Goal: Check status: Check status

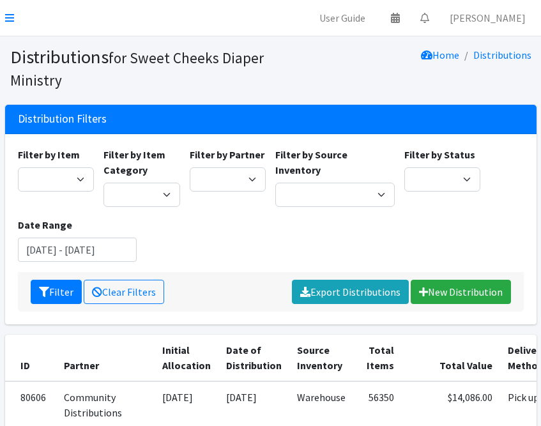
scroll to position [1, 0]
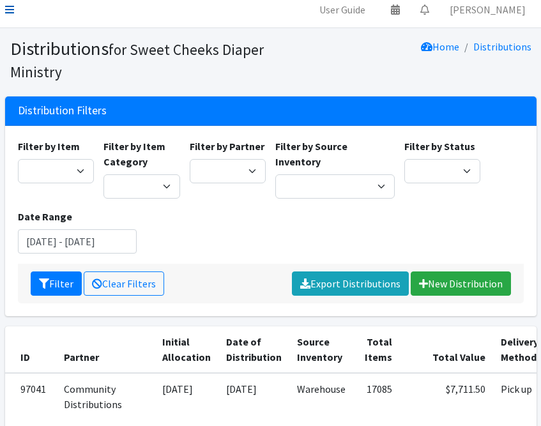
click at [12, 13] on icon at bounding box center [9, 9] width 9 height 10
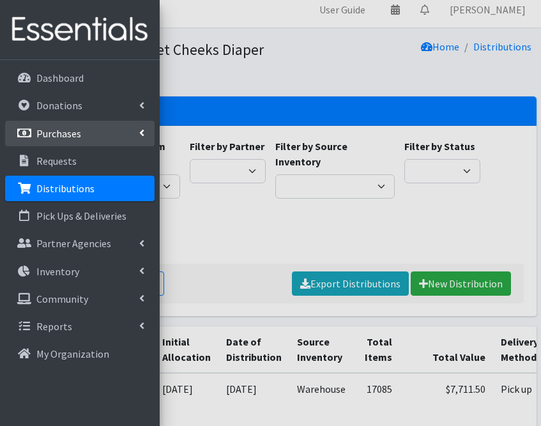
click at [83, 139] on link "Purchases" at bounding box center [80, 134] width 150 height 26
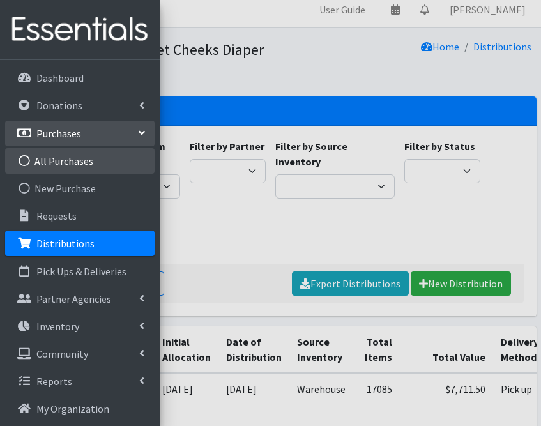
click at [59, 161] on link "All Purchases" at bounding box center [80, 161] width 150 height 26
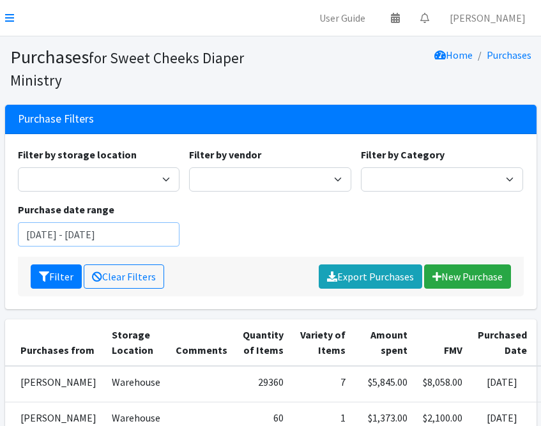
click at [61, 234] on input "[DATE] - [DATE]" at bounding box center [99, 234] width 162 height 24
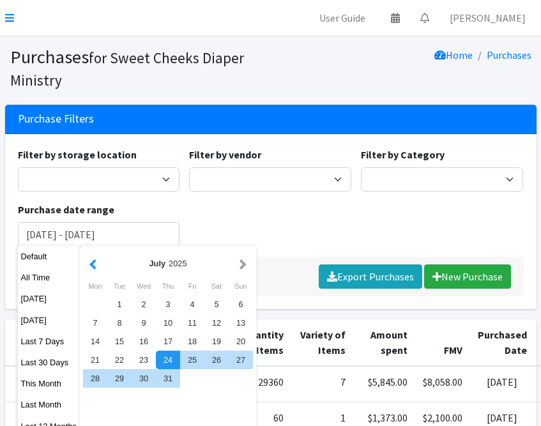
click at [92, 264] on button "button" at bounding box center [92, 264] width 13 height 16
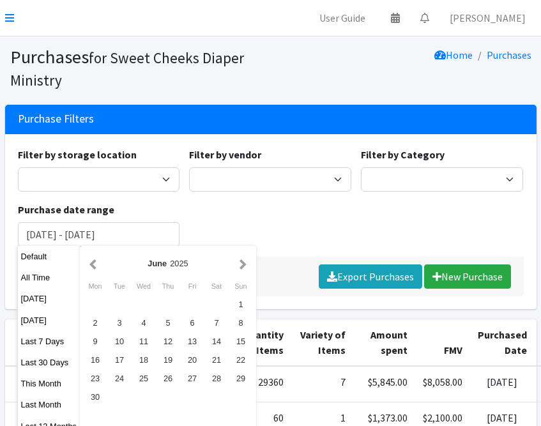
click at [92, 264] on button "button" at bounding box center [92, 264] width 13 height 16
click at [98, 268] on button "button" at bounding box center [92, 264] width 13 height 16
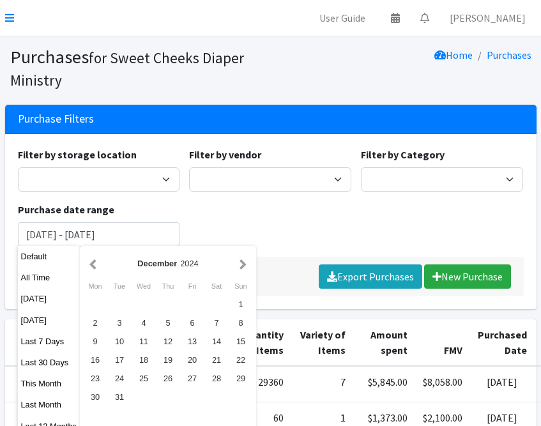
click at [98, 268] on button "button" at bounding box center [92, 264] width 13 height 16
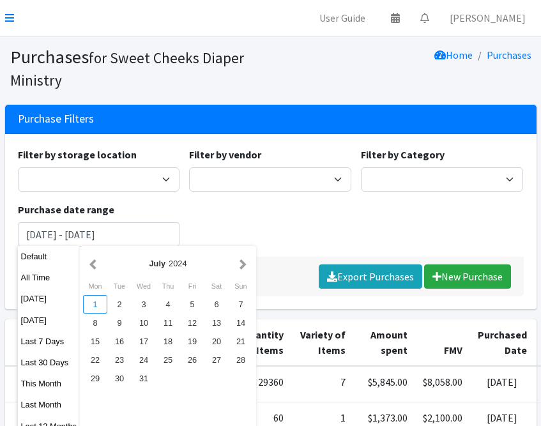
click at [100, 301] on div "1" at bounding box center [95, 304] width 24 height 19
click at [245, 263] on button "button" at bounding box center [242, 264] width 13 height 16
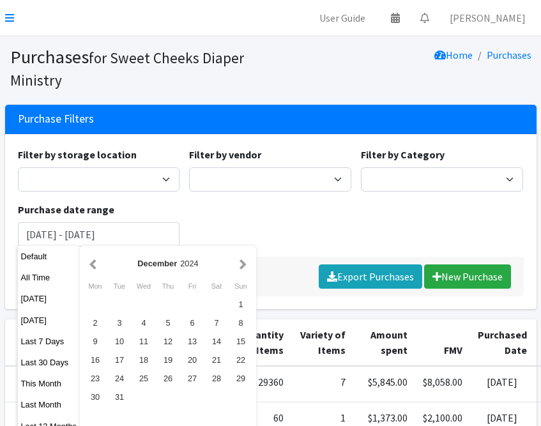
click at [245, 263] on button "button" at bounding box center [242, 264] width 13 height 16
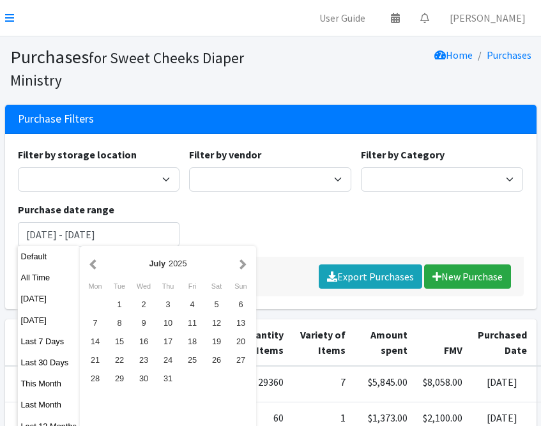
click at [102, 268] on div "July 2025" at bounding box center [168, 263] width 137 height 12
click at [94, 262] on button "button" at bounding box center [92, 264] width 13 height 16
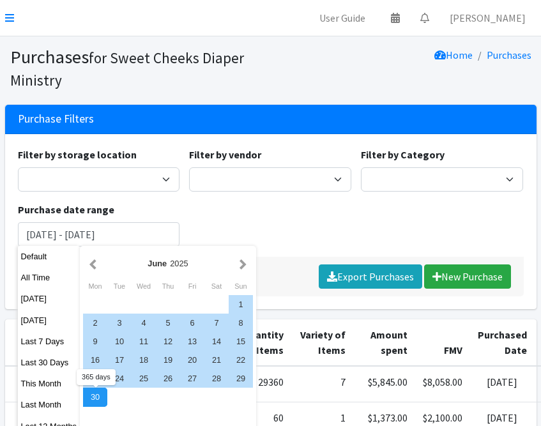
click at [98, 397] on div "30" at bounding box center [95, 397] width 24 height 19
type input "July 1, 2024 - June 30, 2025"
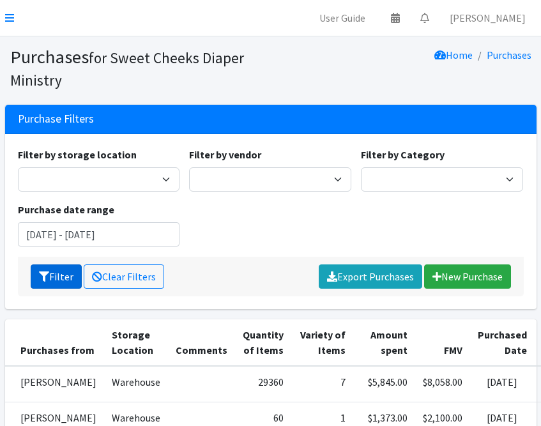
click at [43, 280] on icon "submit" at bounding box center [44, 277] width 10 height 10
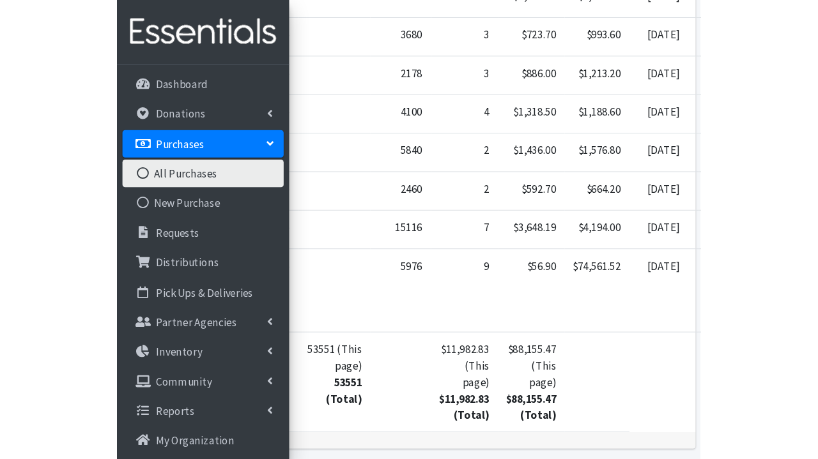
scroll to position [619, 0]
